Goal: Information Seeking & Learning: Learn about a topic

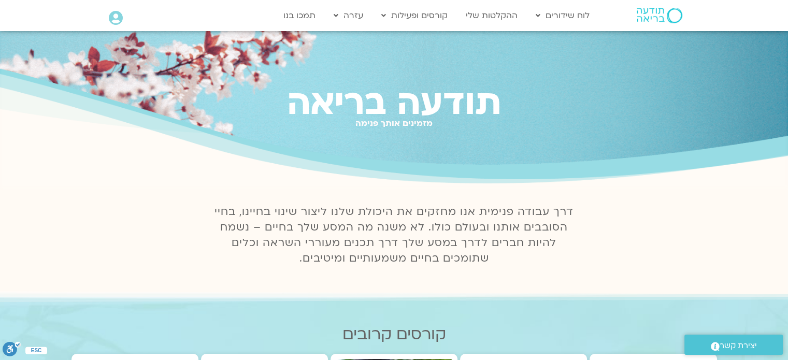
click at [654, 15] on img at bounding box center [660, 16] width 46 height 16
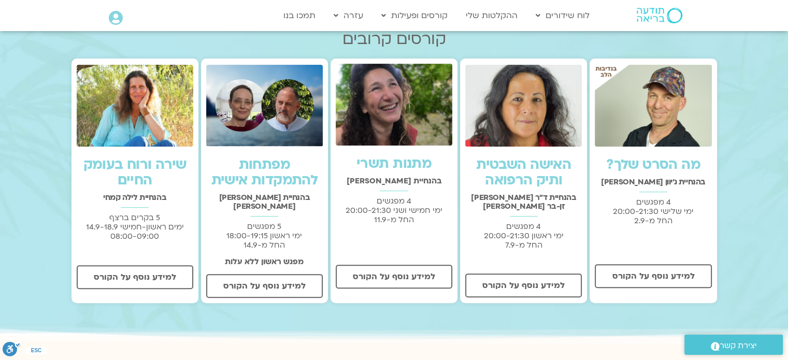
scroll to position [308, 0]
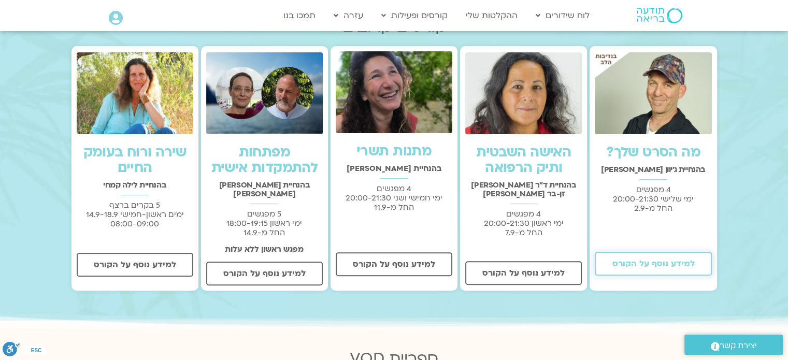
click at [634, 268] on span "למידע נוסף על הקורס" at bounding box center [653, 263] width 82 height 9
